Goal: Information Seeking & Learning: Learn about a topic

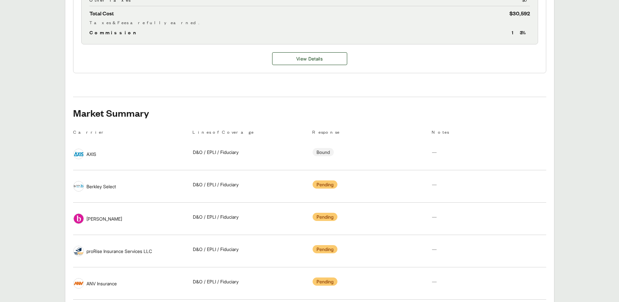
scroll to position [359, 0]
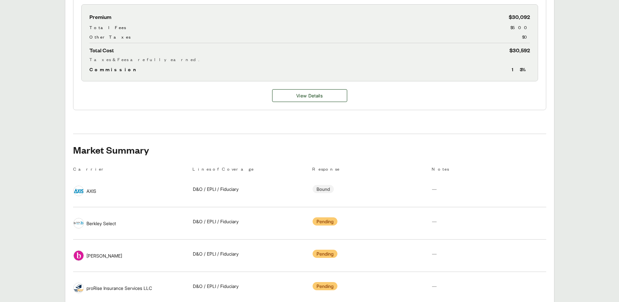
click at [91, 192] on span "AXIS" at bounding box center [91, 190] width 10 height 7
click at [542, 198] on div "Notes —" at bounding box center [489, 189] width 114 height 23
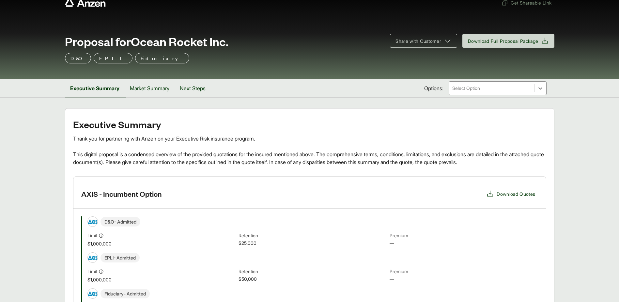
scroll to position [0, 0]
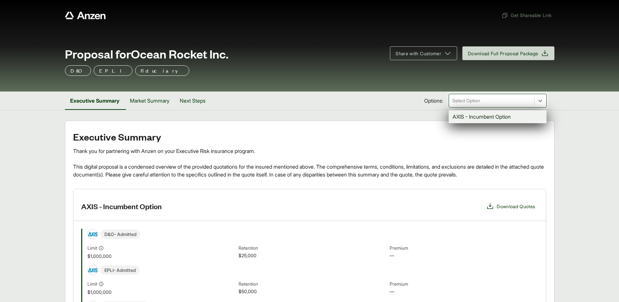
click at [492, 102] on div at bounding box center [492, 101] width 80 height 8
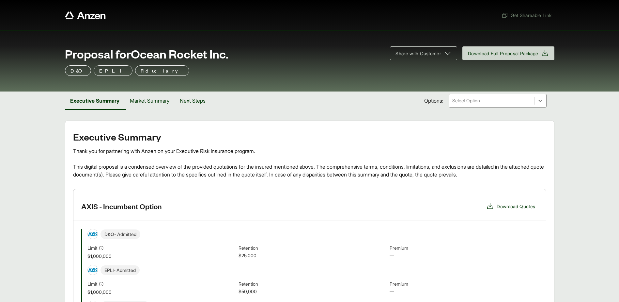
click at [395, 102] on div "Executive Summary Market Summary Next Steps Options: Select Option" at bounding box center [310, 100] width 490 height 18
click at [335, 140] on h2 "Executive Summary" at bounding box center [309, 136] width 473 height 10
drag, startPoint x: 193, startPoint y: 98, endPoint x: 199, endPoint y: 97, distance: 6.3
click at [195, 98] on button "Next Steps" at bounding box center [193, 100] width 36 height 18
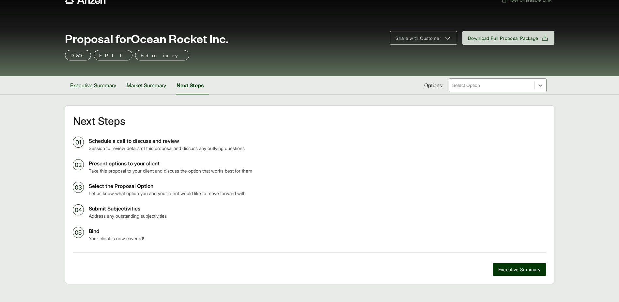
scroll to position [23, 0]
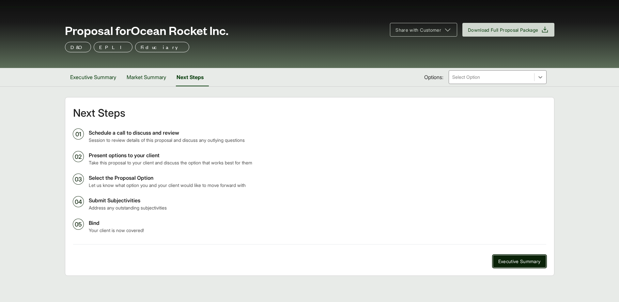
click at [518, 262] on span "Executive Summary" at bounding box center [519, 261] width 42 height 7
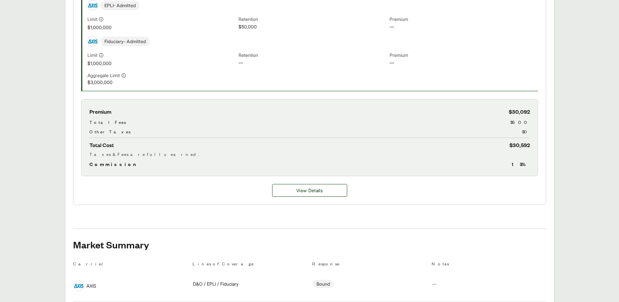
scroll to position [285, 0]
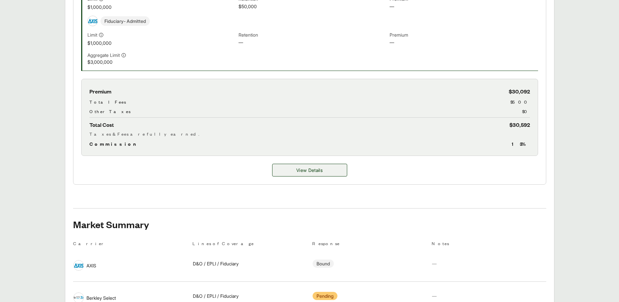
click at [323, 171] on span "View Details" at bounding box center [309, 169] width 26 height 7
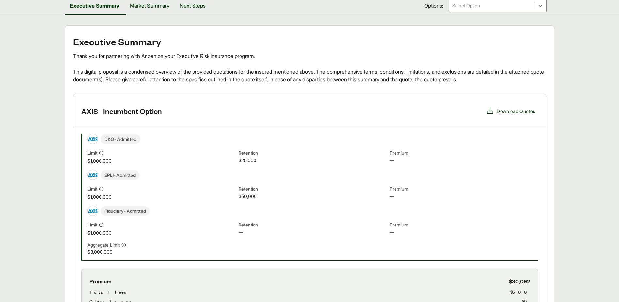
scroll to position [23, 0]
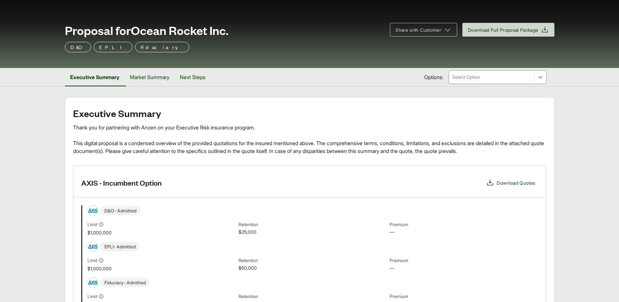
drag, startPoint x: 135, startPoint y: 19, endPoint x: 147, endPoint y: 12, distance: 13.4
click at [138, 16] on div "Proposal for Ocean Rocket Inc. Share with Customer Download Full Proposal Packa…" at bounding box center [309, 37] width 619 height 61
